Goal: Task Accomplishment & Management: Manage account settings

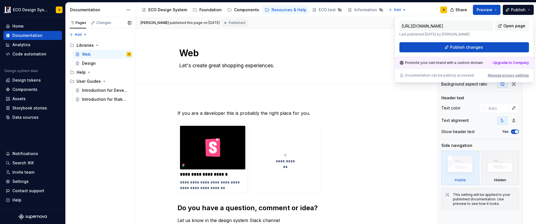
type textarea "*"
click at [25, 28] on div "Home" at bounding box center [33, 26] width 54 height 6
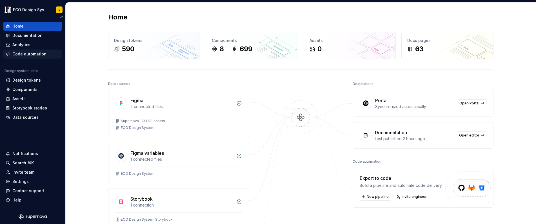
click at [26, 55] on div "Code automation" at bounding box center [29, 54] width 34 height 6
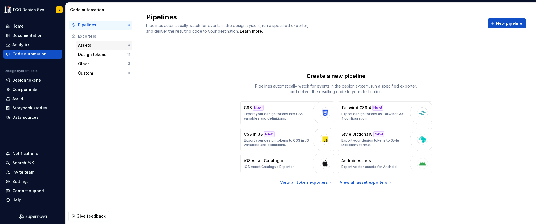
click at [84, 44] on div "Assets" at bounding box center [103, 46] width 50 height 6
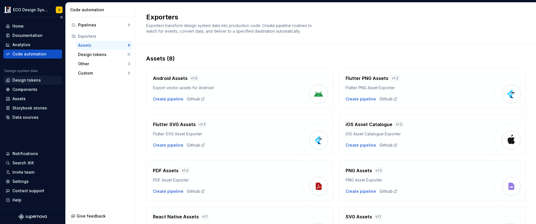
click at [25, 80] on div "Design tokens" at bounding box center [26, 81] width 28 height 6
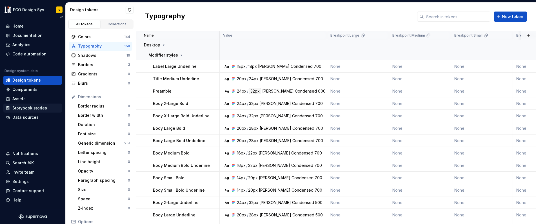
click at [24, 107] on div "Storybook stories" at bounding box center [29, 108] width 35 height 6
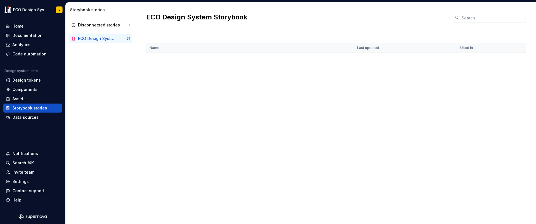
scroll to position [372, 0]
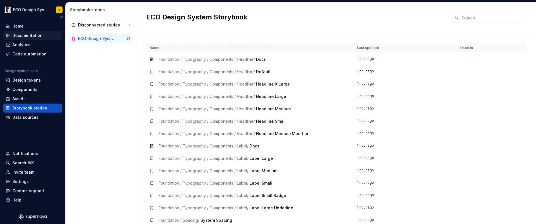
click at [20, 36] on div "Documentation" at bounding box center [27, 36] width 30 height 6
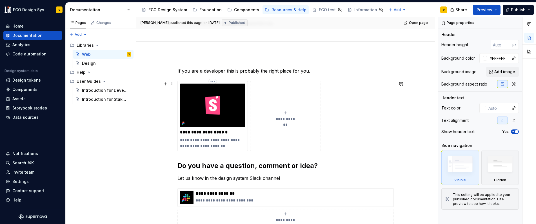
scroll to position [131, 0]
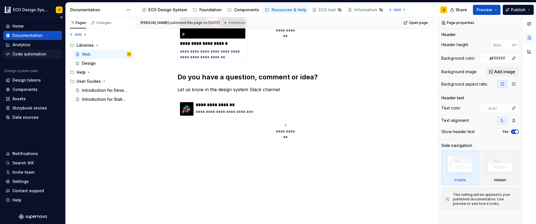
click at [30, 54] on div "Code automation" at bounding box center [29, 54] width 34 height 6
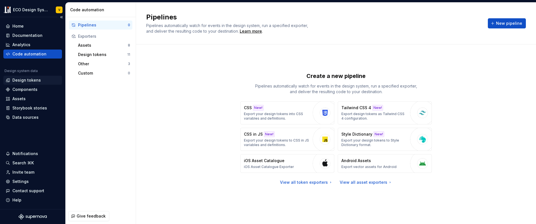
click at [24, 81] on div "Design tokens" at bounding box center [26, 81] width 28 height 6
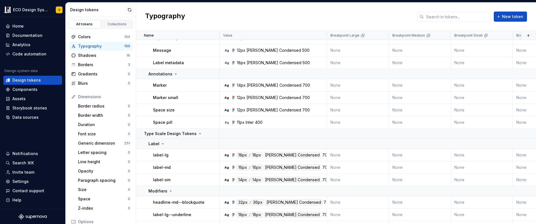
scroll to position [1488, 0]
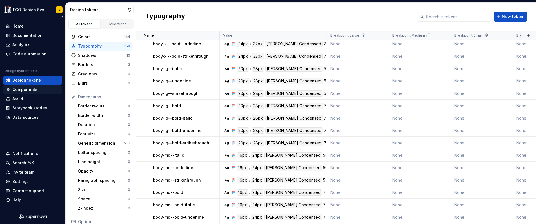
click at [24, 89] on div "Components" at bounding box center [24, 90] width 25 height 6
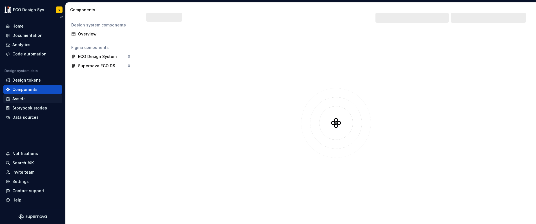
click at [22, 99] on div "Assets" at bounding box center [18, 99] width 13 height 6
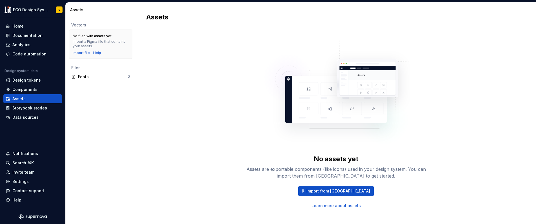
scroll to position [11, 0]
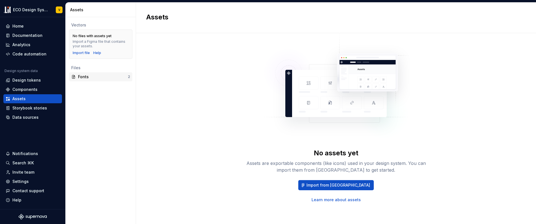
click at [97, 79] on div "Fonts" at bounding box center [103, 77] width 50 height 6
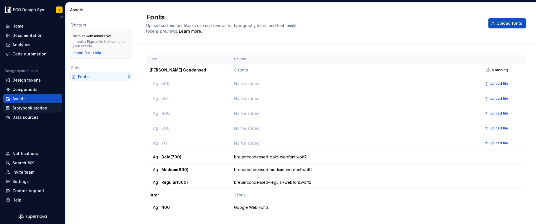
click at [42, 108] on div "Storybook stories" at bounding box center [29, 108] width 35 height 6
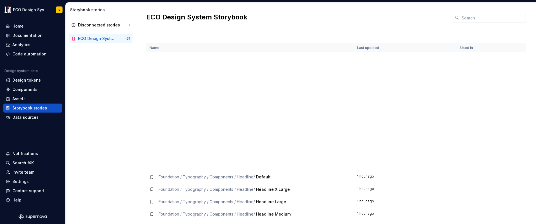
scroll to position [586, 0]
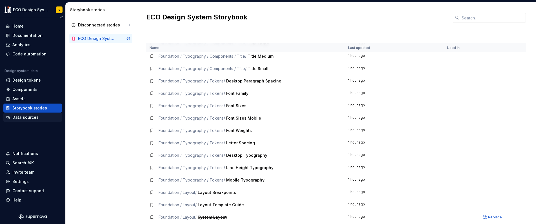
click at [17, 118] on div "Data sources" at bounding box center [25, 118] width 26 height 6
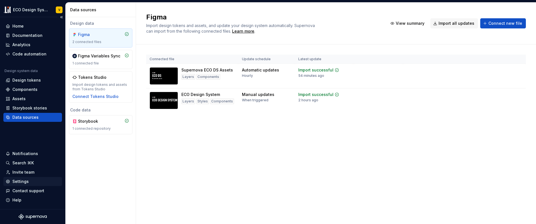
click at [23, 182] on div "Settings" at bounding box center [20, 182] width 16 height 6
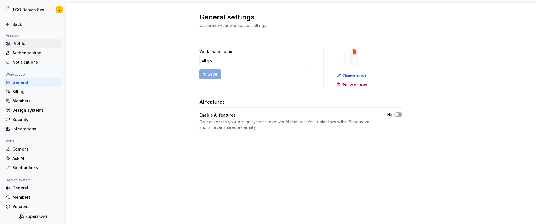
click at [23, 45] on div "Profile" at bounding box center [35, 44] width 47 height 6
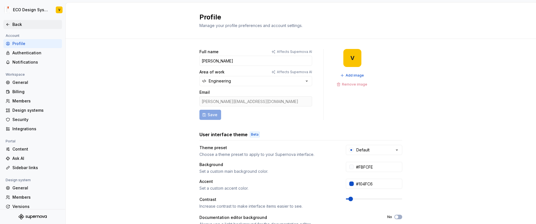
click at [22, 25] on div "Back" at bounding box center [35, 25] width 47 height 6
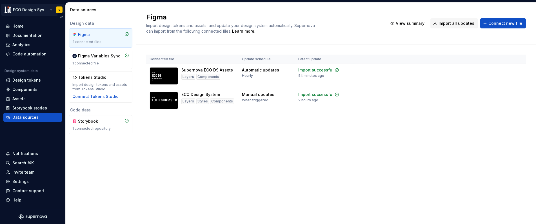
click at [32, 10] on html "ECO Design System V Home Documentation Analytics Code automation Design system …" at bounding box center [268, 112] width 536 height 224
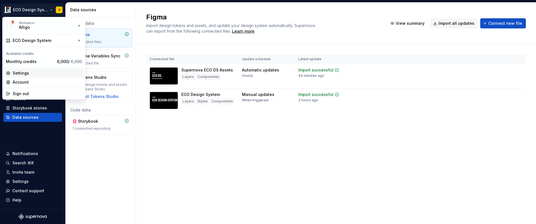
click at [21, 74] on div "Settings" at bounding box center [47, 73] width 69 height 6
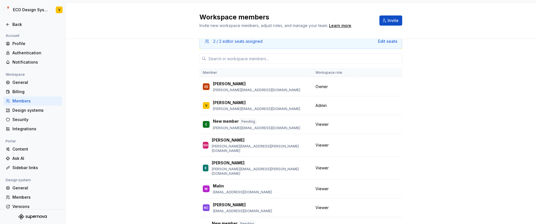
scroll to position [35, 0]
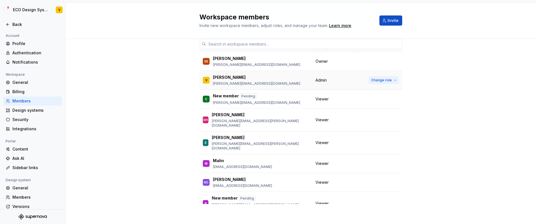
click at [380, 81] on span "Change role" at bounding box center [382, 80] width 21 height 5
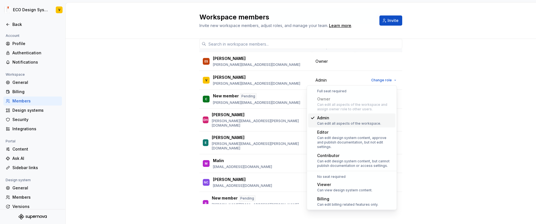
click at [120, 80] on div "2 / 2 editor seats assigned Edit seats Member Workspace role ES Erik Sundler er…" at bounding box center [301, 115] width 471 height 222
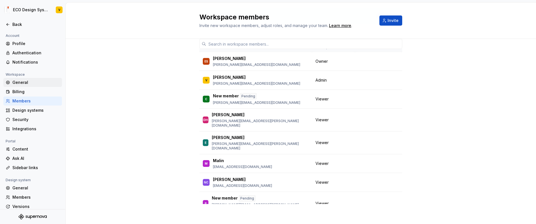
click at [25, 83] on div "General" at bounding box center [35, 83] width 47 height 6
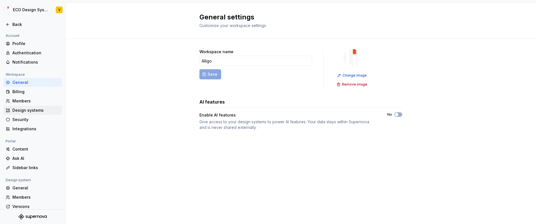
click at [26, 112] on div "Design systems" at bounding box center [35, 111] width 47 height 6
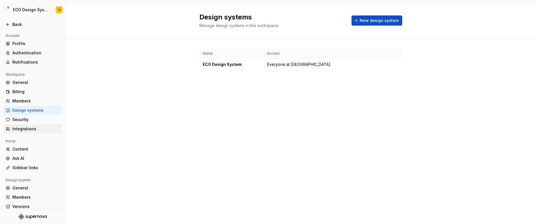
click at [24, 131] on div "Integrations" at bounding box center [35, 129] width 47 height 6
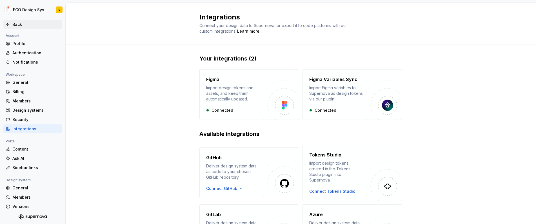
click at [17, 23] on div "Back" at bounding box center [35, 25] width 47 height 6
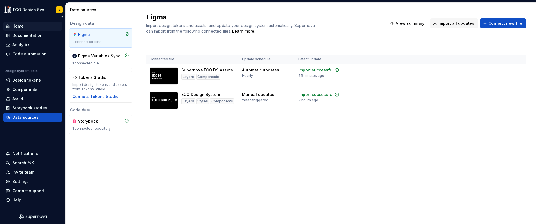
click at [23, 25] on div "Home" at bounding box center [17, 26] width 11 height 6
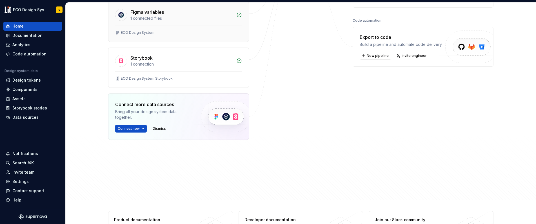
scroll to position [95, 0]
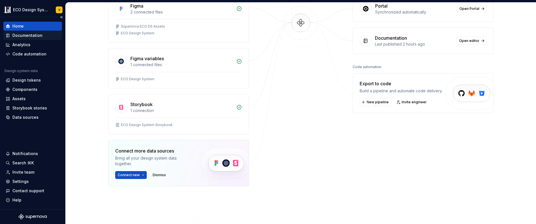
click at [21, 37] on div "Documentation" at bounding box center [27, 36] width 30 height 6
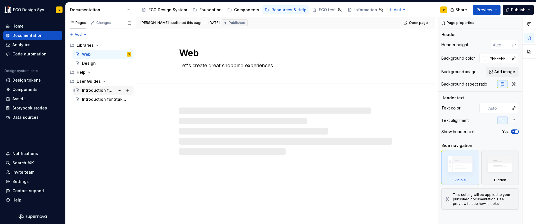
type textarea "*"
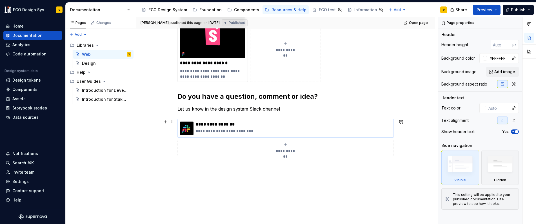
scroll to position [131, 0]
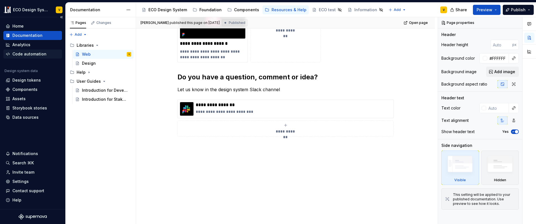
click at [19, 54] on div "Code automation" at bounding box center [29, 54] width 34 height 6
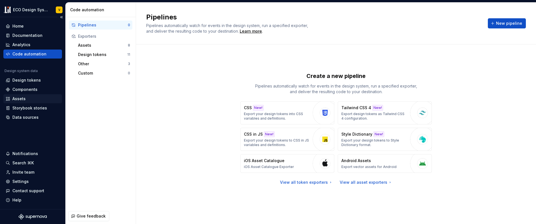
click at [30, 101] on div "Assets" at bounding box center [33, 99] width 54 height 6
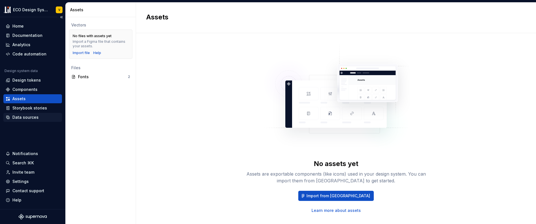
click at [25, 121] on div "Data sources" at bounding box center [32, 117] width 59 height 9
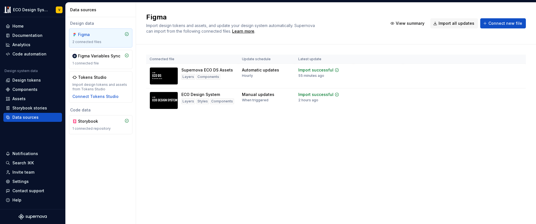
click at [238, 149] on div "Figma Import design tokens and assets, and update your design system automatica…" at bounding box center [336, 114] width 400 height 222
click at [514, 26] on span "Connect new file" at bounding box center [506, 24] width 34 height 6
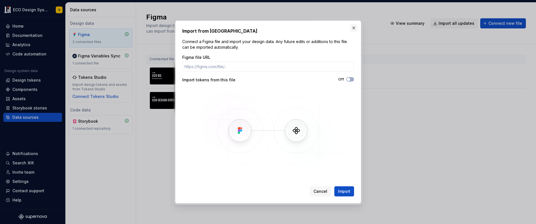
click at [357, 29] on button "button" at bounding box center [354, 28] width 8 height 8
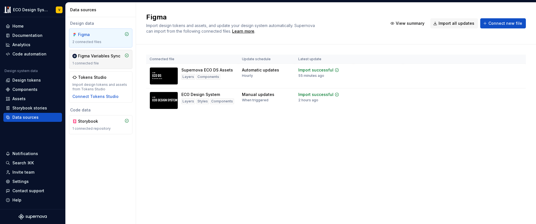
click at [91, 57] on div "Figma Variables Sync" at bounding box center [99, 56] width 42 height 6
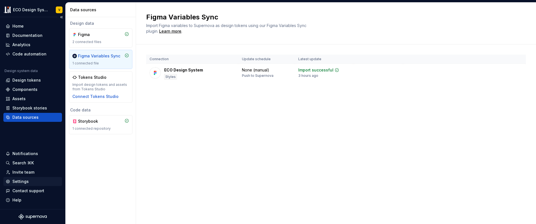
click at [26, 183] on div "Settings" at bounding box center [20, 182] width 16 height 6
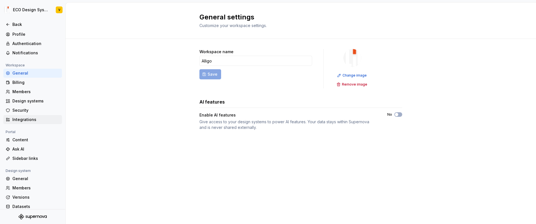
scroll to position [24, 0]
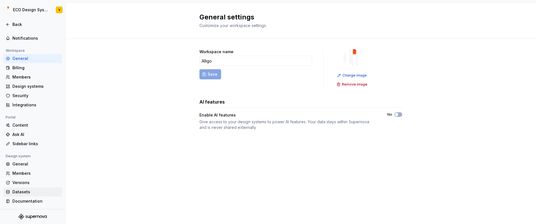
click at [21, 192] on div "Datasets" at bounding box center [35, 192] width 47 height 6
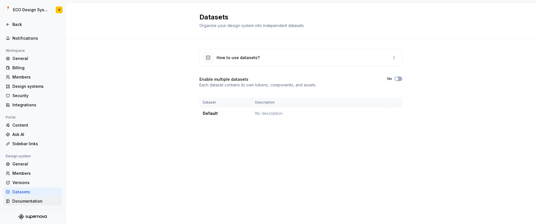
click at [21, 200] on div "Documentation" at bounding box center [35, 202] width 47 height 6
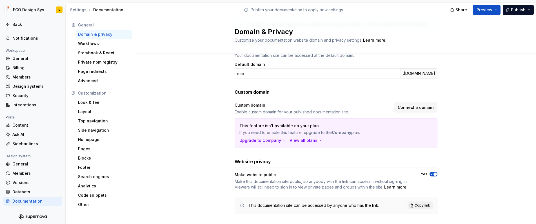
scroll to position [56, 0]
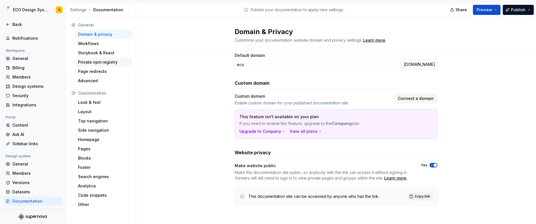
click at [96, 65] on div "Private npm registry" at bounding box center [104, 62] width 52 height 6
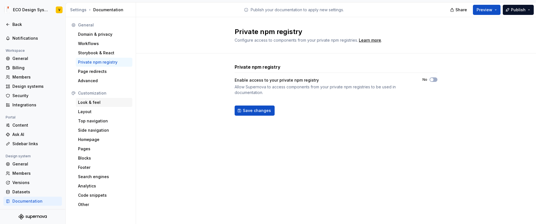
click at [88, 105] on div "Look & feel" at bounding box center [104, 103] width 52 height 6
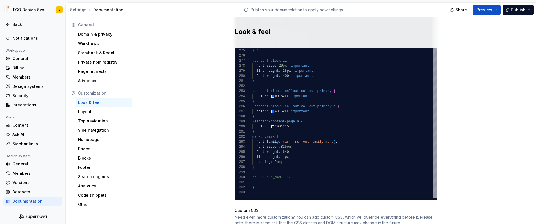
scroll to position [372, 0]
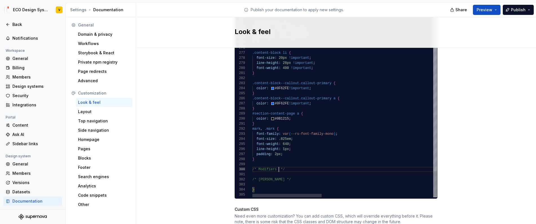
scroll to position [46, 25]
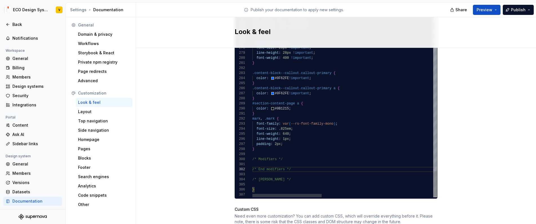
scroll to position [0, 0]
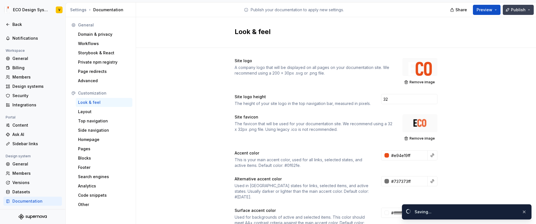
click at [525, 11] on span "Publish" at bounding box center [518, 10] width 15 height 6
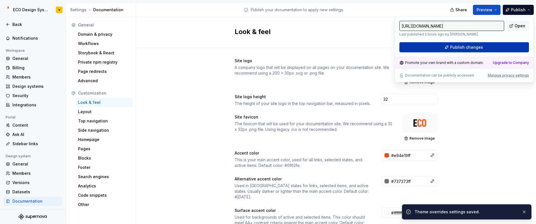
click at [473, 47] on span "Publish changes" at bounding box center [466, 48] width 33 height 6
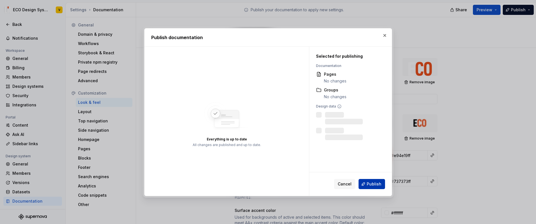
click at [372, 184] on span "Publish" at bounding box center [374, 185] width 15 height 6
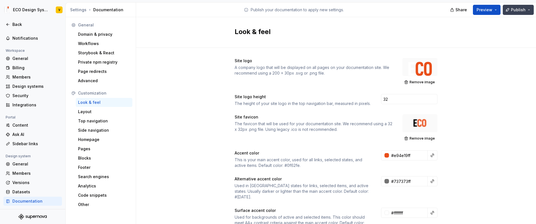
click at [530, 11] on button "Publish" at bounding box center [518, 10] width 31 height 10
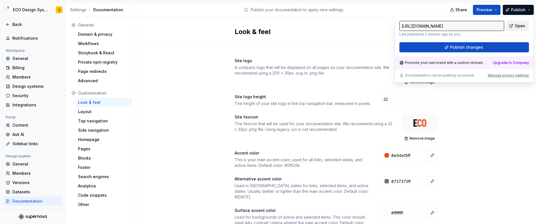
click at [522, 26] on span "Open" at bounding box center [520, 26] width 11 height 6
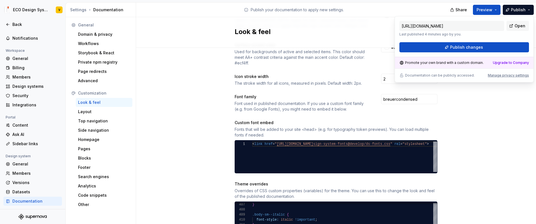
scroll to position [419, 0]
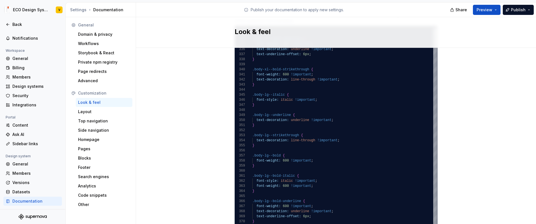
scroll to position [342, 0]
click at [527, 13] on button "Publish" at bounding box center [518, 10] width 31 height 10
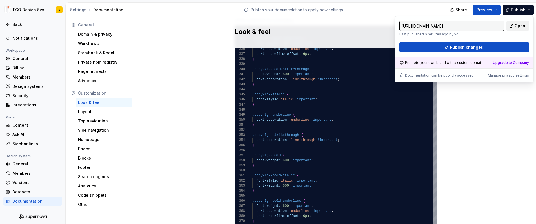
click at [522, 29] on link "Open" at bounding box center [518, 26] width 23 height 10
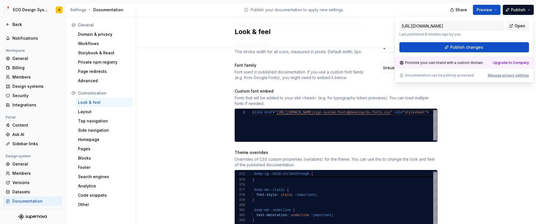
scroll to position [196, 0]
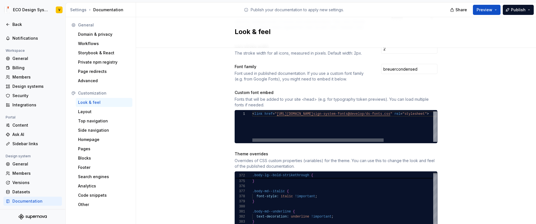
click at [253, 139] on div at bounding box center [318, 140] width 131 height 3
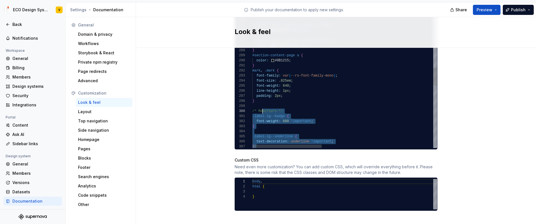
scroll to position [46, 0]
drag, startPoint x: 292, startPoint y: 111, endPoint x: 247, endPoint y: 106, distance: 45.1
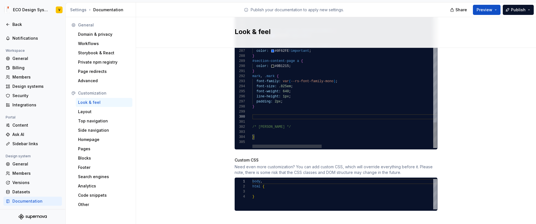
scroll to position [41, 0]
type textarea "**********"
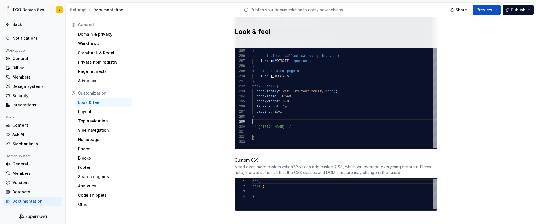
scroll to position [15, 2]
click at [259, 192] on div "body , html { }" at bounding box center [345, 194] width 185 height 30
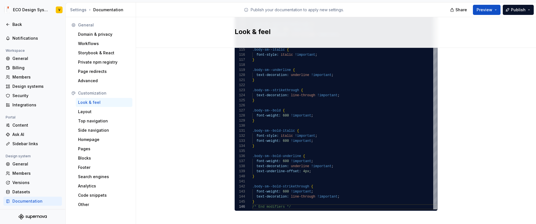
scroll to position [398, 0]
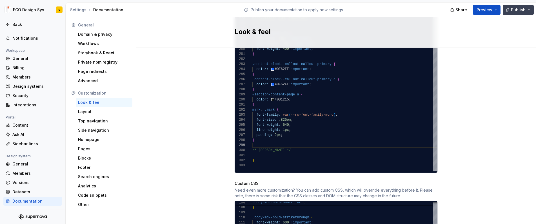
type textarea "**********"
click at [530, 11] on button "Publish" at bounding box center [518, 10] width 31 height 10
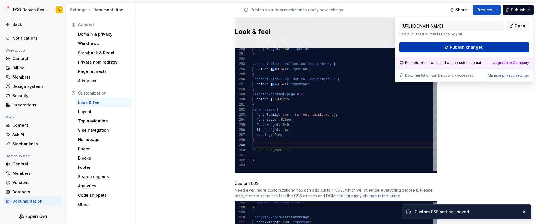
click at [464, 47] on span "Publish changes" at bounding box center [466, 48] width 33 height 6
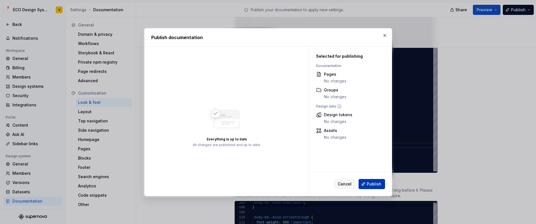
click at [374, 184] on span "Publish" at bounding box center [374, 185] width 15 height 6
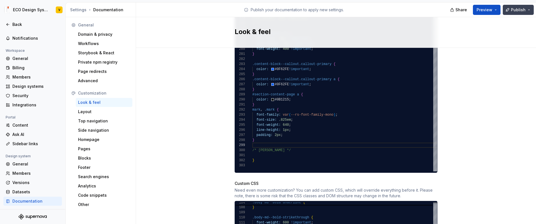
click at [531, 9] on button "Publish" at bounding box center [518, 10] width 31 height 10
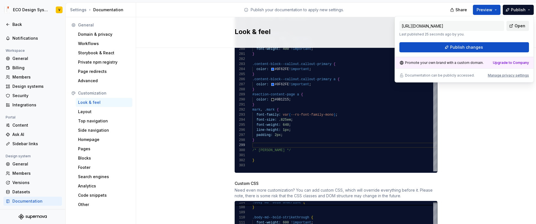
click at [520, 27] on span "Open" at bounding box center [520, 26] width 11 height 6
